Goal: Find specific page/section: Find specific page/section

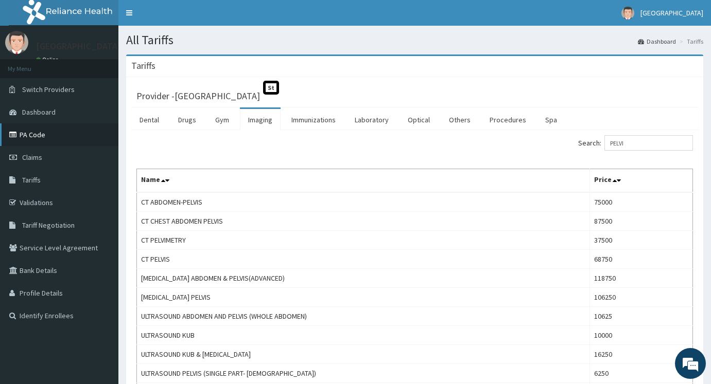
click at [34, 129] on link "PA Code" at bounding box center [59, 134] width 118 height 23
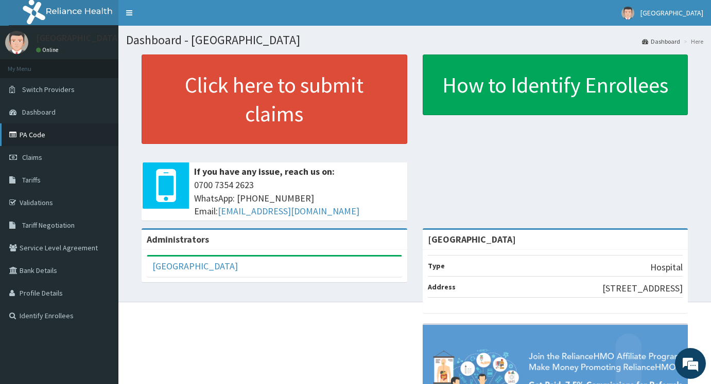
click at [44, 134] on link "PA Code" at bounding box center [59, 134] width 118 height 23
drag, startPoint x: 44, startPoint y: 134, endPoint x: 55, endPoint y: 140, distance: 12.4
click at [50, 139] on link "PA Code" at bounding box center [59, 134] width 118 height 23
